Goal: Navigation & Orientation: Find specific page/section

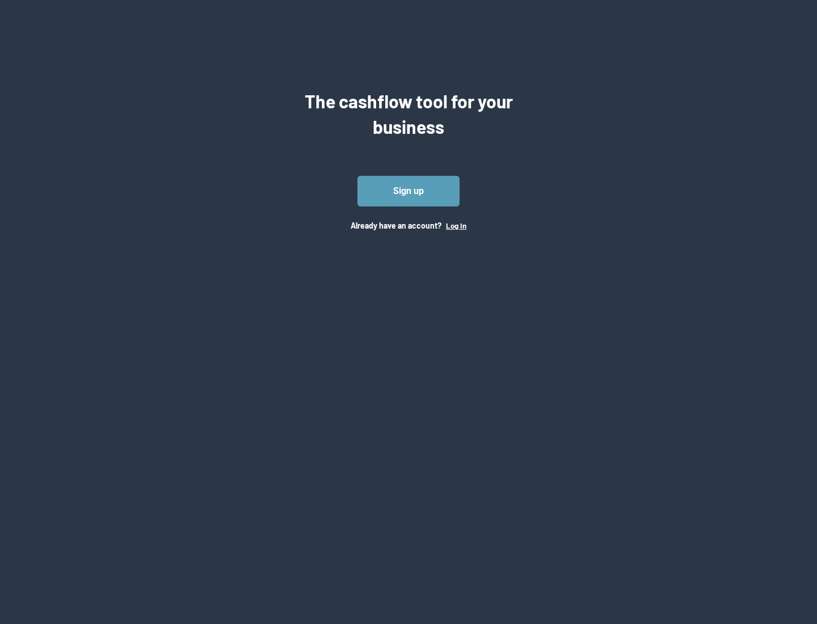
click at [456, 225] on button "Log In" at bounding box center [456, 225] width 20 height 9
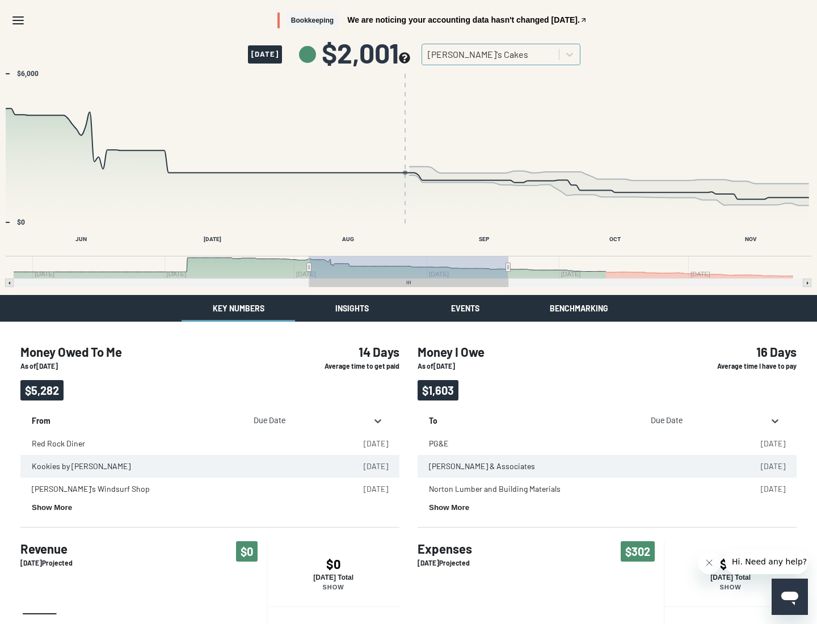
click at [352, 308] on button "Insights" at bounding box center [352, 308] width 114 height 27
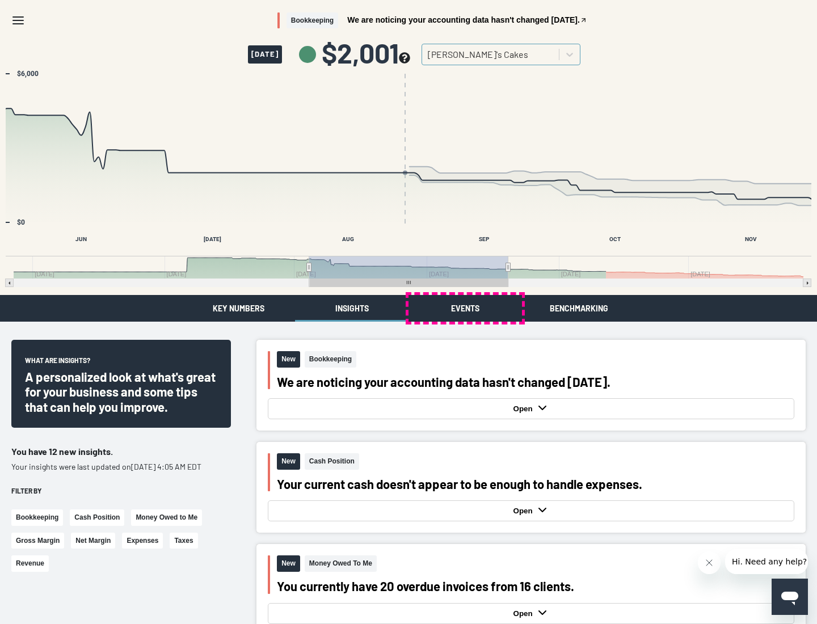
click at [465, 308] on button "Events" at bounding box center [466, 308] width 114 height 27
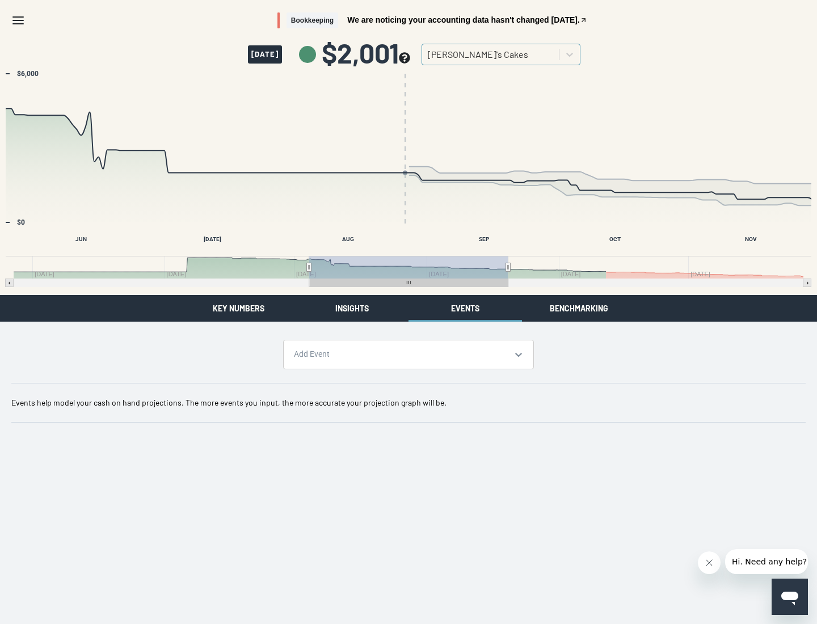
click at [579, 308] on button "Benchmarking" at bounding box center [579, 308] width 114 height 27
